Goal: Transaction & Acquisition: Purchase product/service

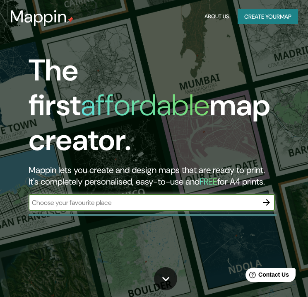
click at [91, 198] on input "text" at bounding box center [144, 203] width 230 height 10
type input "[GEOGRAPHIC_DATA]"
click at [263, 197] on icon "button" at bounding box center [267, 202] width 10 height 10
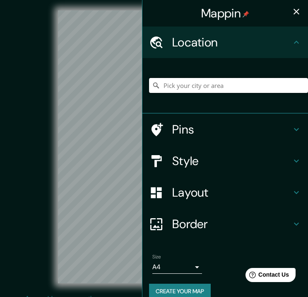
click at [191, 88] on input "Pick your city or area" at bounding box center [228, 85] width 159 height 15
type input "[PERSON_NAME], [GEOGRAPHIC_DATA][PERSON_NAME], [GEOGRAPHIC_DATA]"
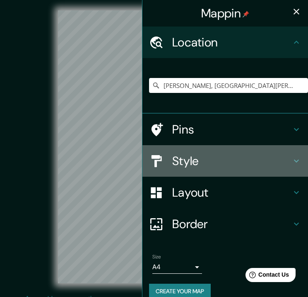
click at [179, 160] on h4 "Style" at bounding box center [231, 160] width 119 height 15
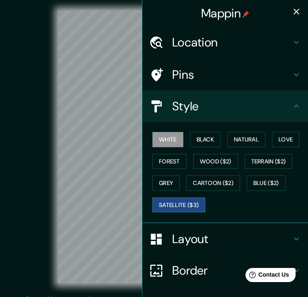
click at [175, 206] on button "Satellite ($3)" at bounding box center [179, 204] width 53 height 15
click at [292, 10] on icon "button" at bounding box center [297, 12] width 10 height 10
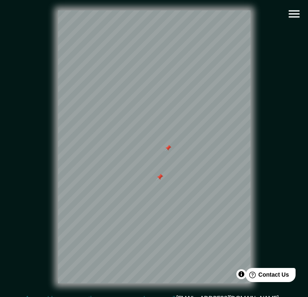
click at [160, 180] on div at bounding box center [160, 177] width 7 height 7
click at [159, 180] on div at bounding box center [160, 177] width 7 height 7
click at [252, 186] on div "© Mapbox © OpenStreetMap Improve this map © Maxar" at bounding box center [154, 146] width 278 height 267
click at [194, 180] on div at bounding box center [195, 177] width 7 height 7
click at [194, 175] on div at bounding box center [194, 173] width 7 height 7
